Goal: Task Accomplishment & Management: Manage account settings

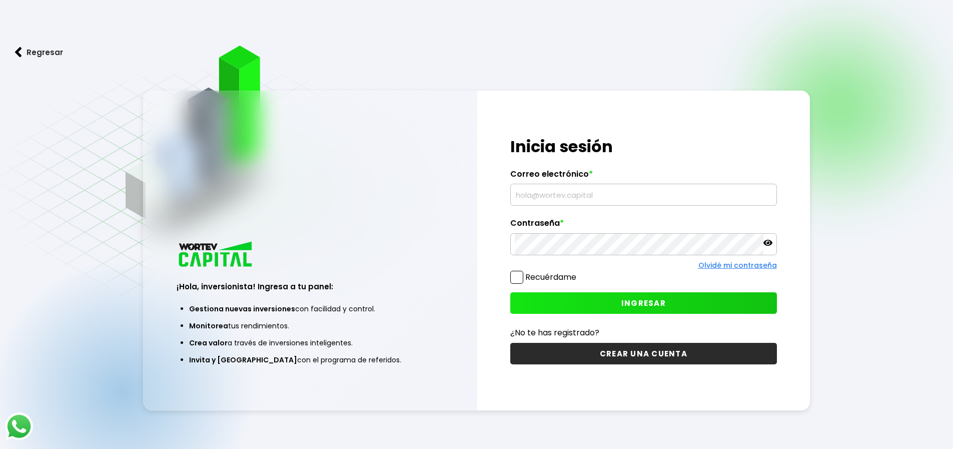
click at [544, 196] on input "text" at bounding box center [644, 194] width 258 height 21
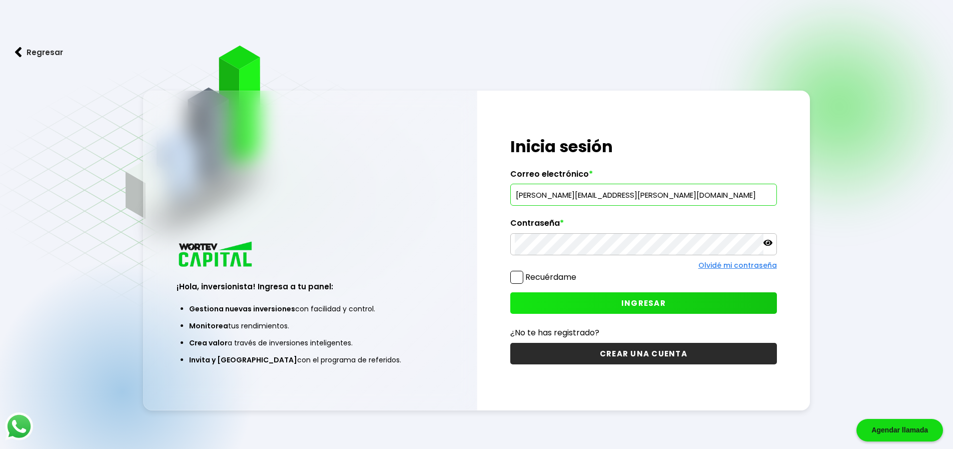
type input "[PERSON_NAME][EMAIL_ADDRESS][PERSON_NAME][DOMAIN_NAME]"
click at [639, 305] on span "INGRESAR" at bounding box center [644, 303] width 45 height 11
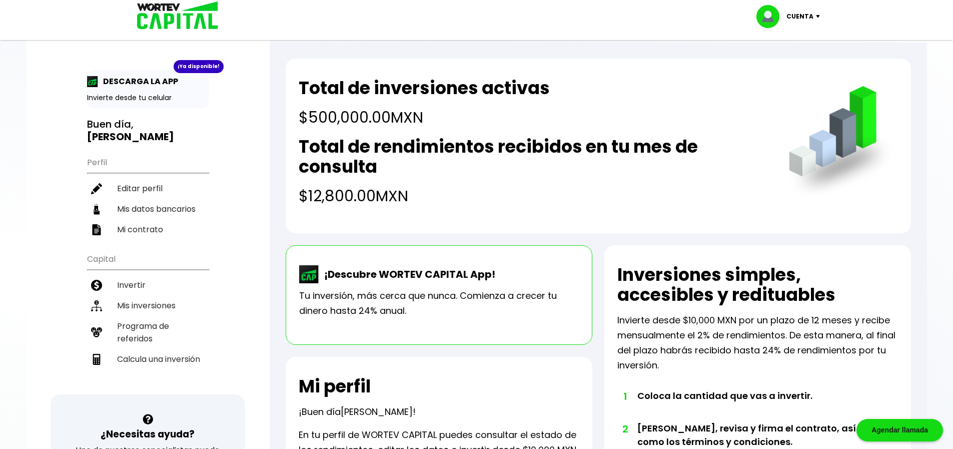
click at [819, 15] on img at bounding box center [821, 16] width 14 height 3
click at [789, 67] on li "Cerrar sesión" at bounding box center [790, 67] width 80 height 21
